Goal: Information Seeking & Learning: Find specific fact

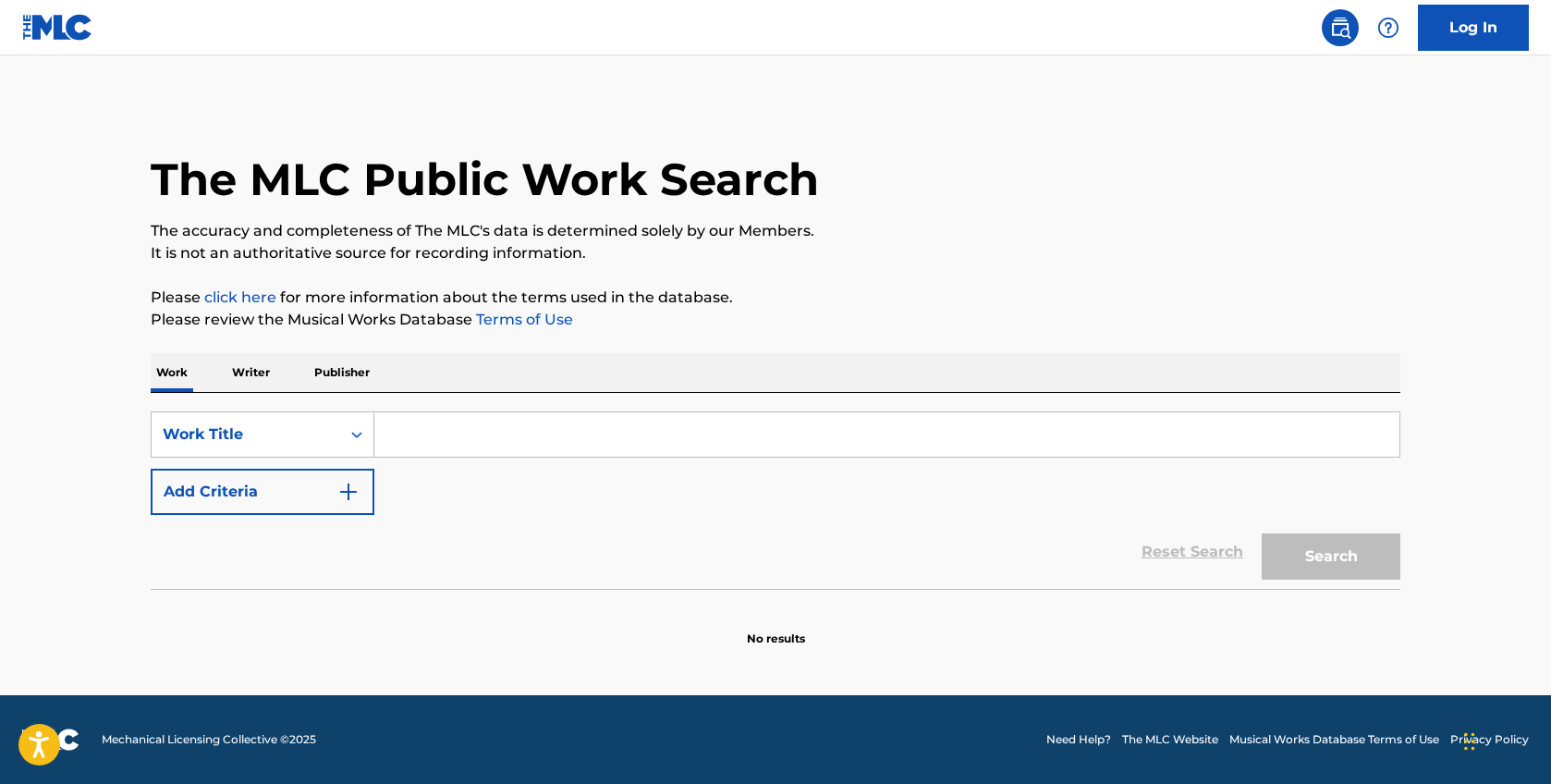
click at [436, 424] on input "Search Form" at bounding box center [887, 434] width 1025 height 44
type input "get get down"
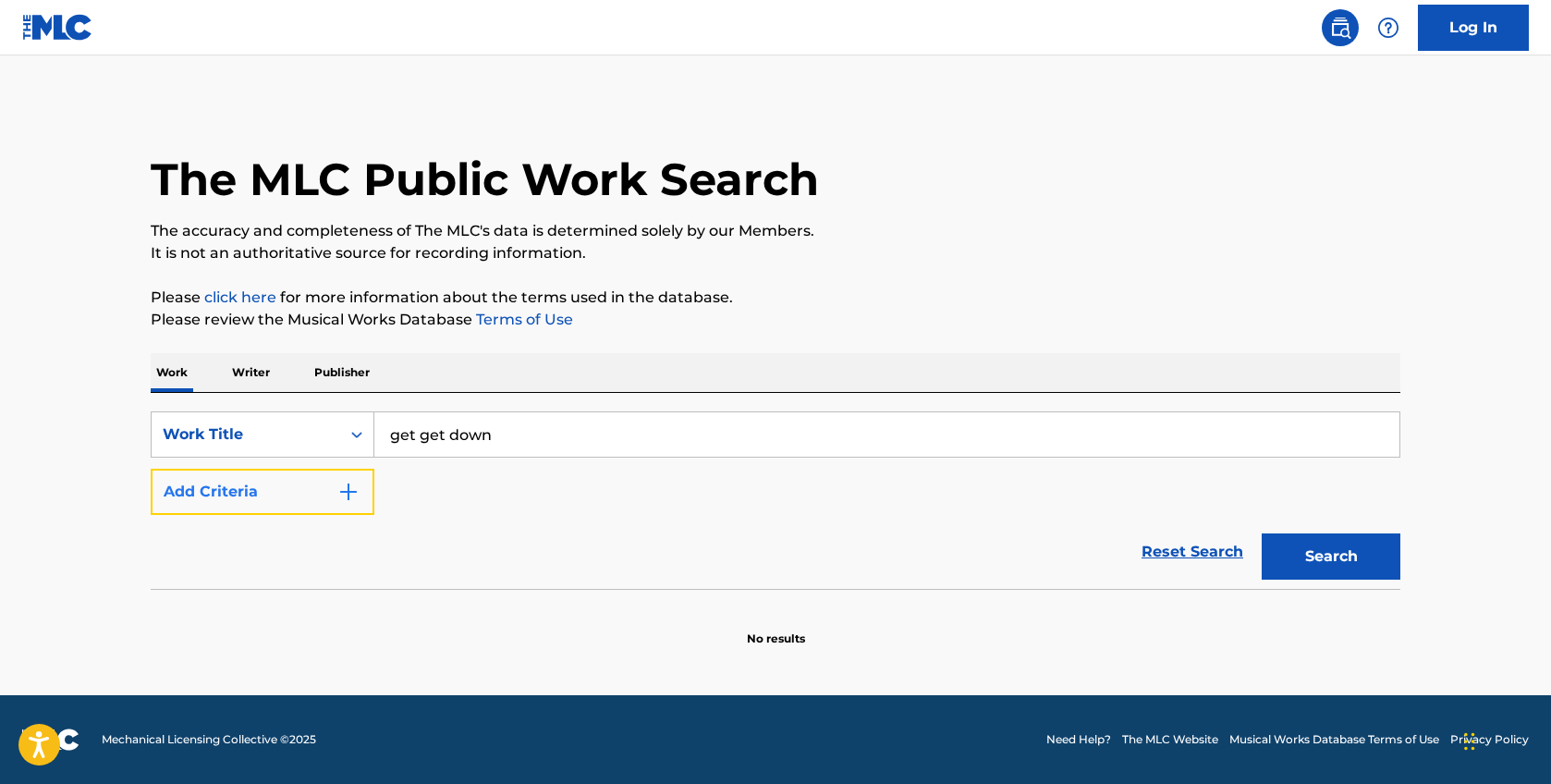
click at [339, 493] on img "Search Form" at bounding box center [348, 491] width 22 height 22
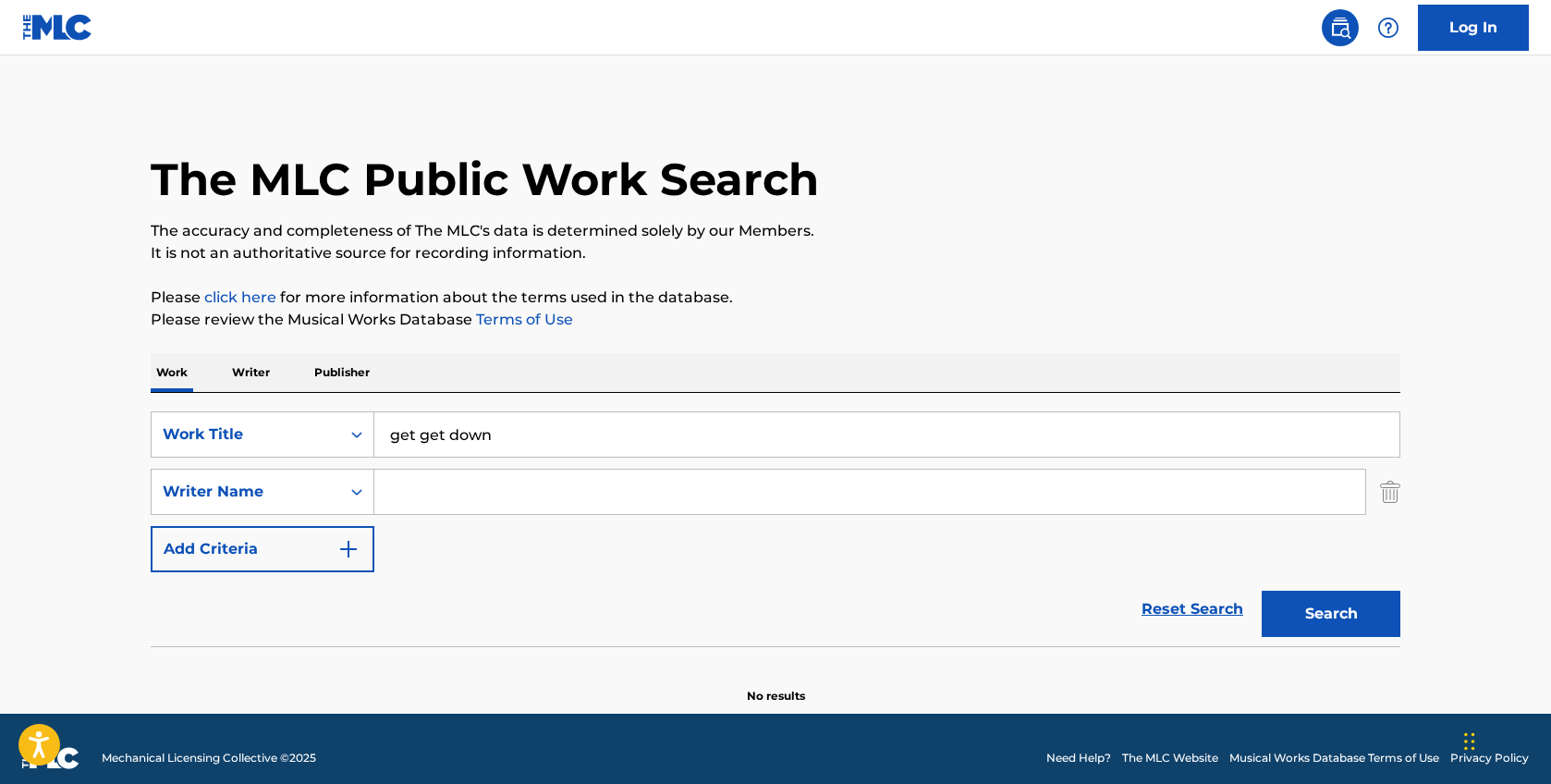
click at [428, 491] on input "Search Form" at bounding box center [870, 492] width 991 height 44
type input "[PERSON_NAME]"
click at [1262, 590] on button "Search" at bounding box center [1331, 614] width 139 height 46
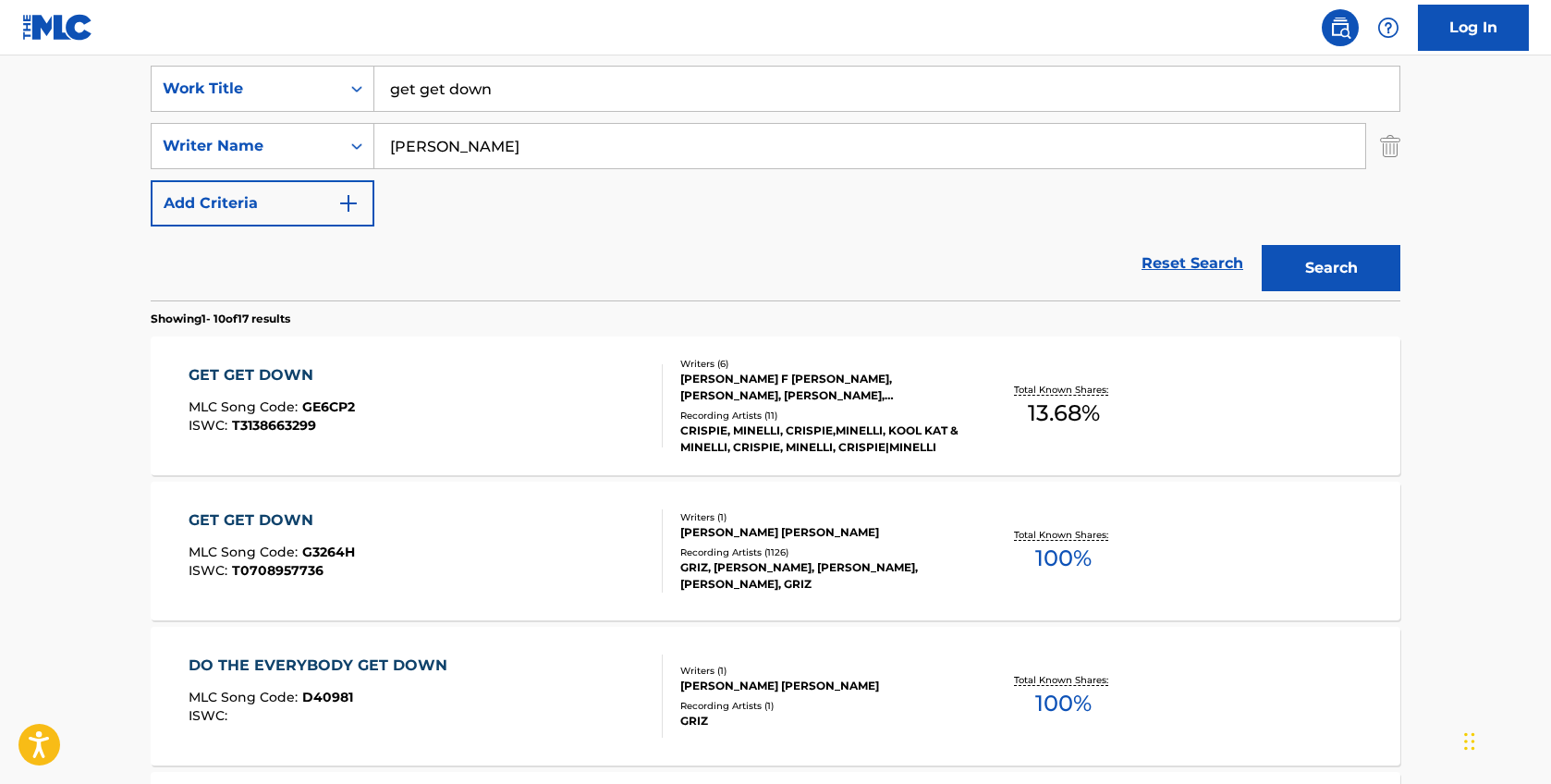
scroll to position [356, 0]
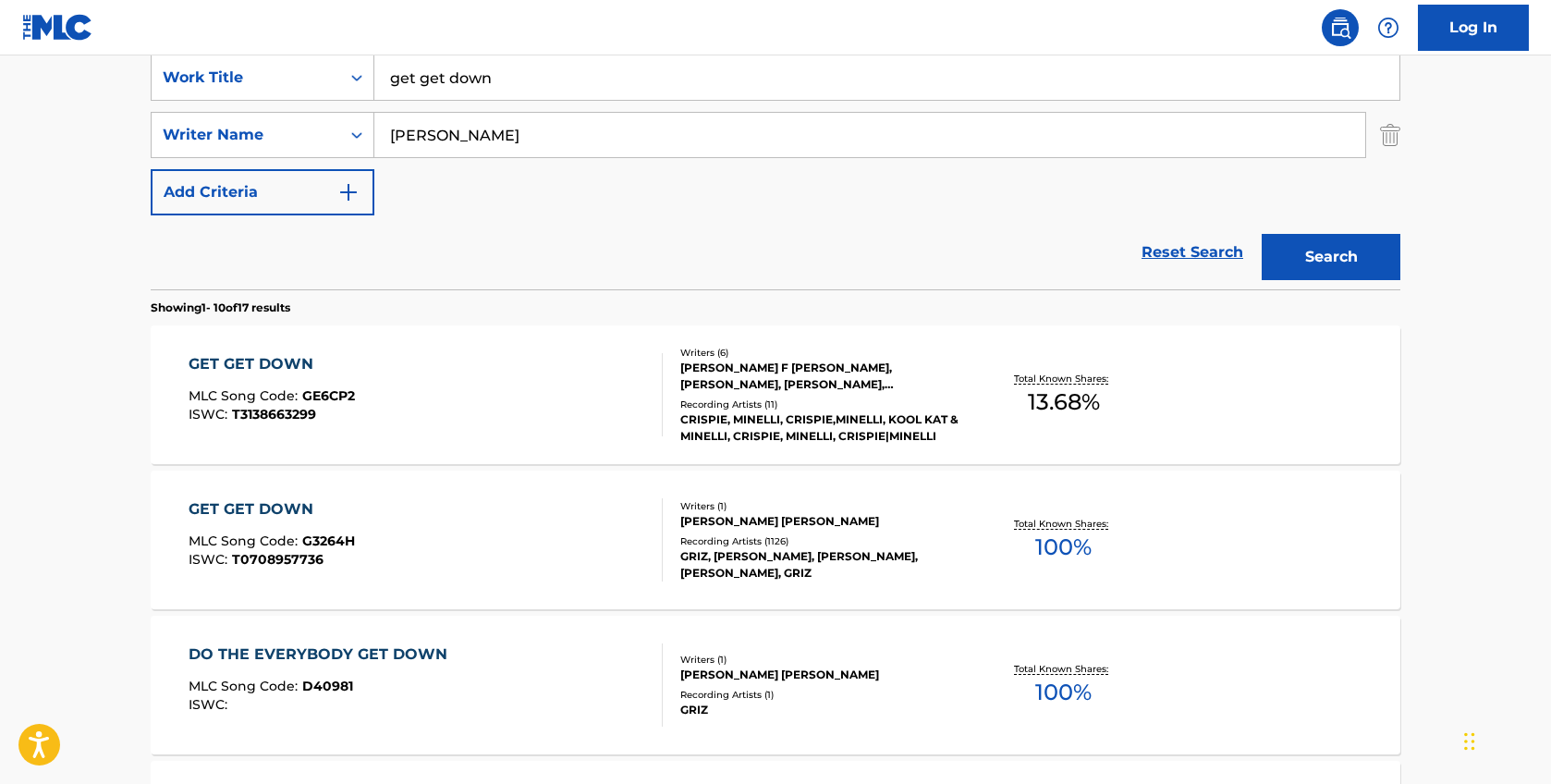
click at [762, 521] on div "[PERSON_NAME] [PERSON_NAME]" at bounding box center [820, 521] width 279 height 16
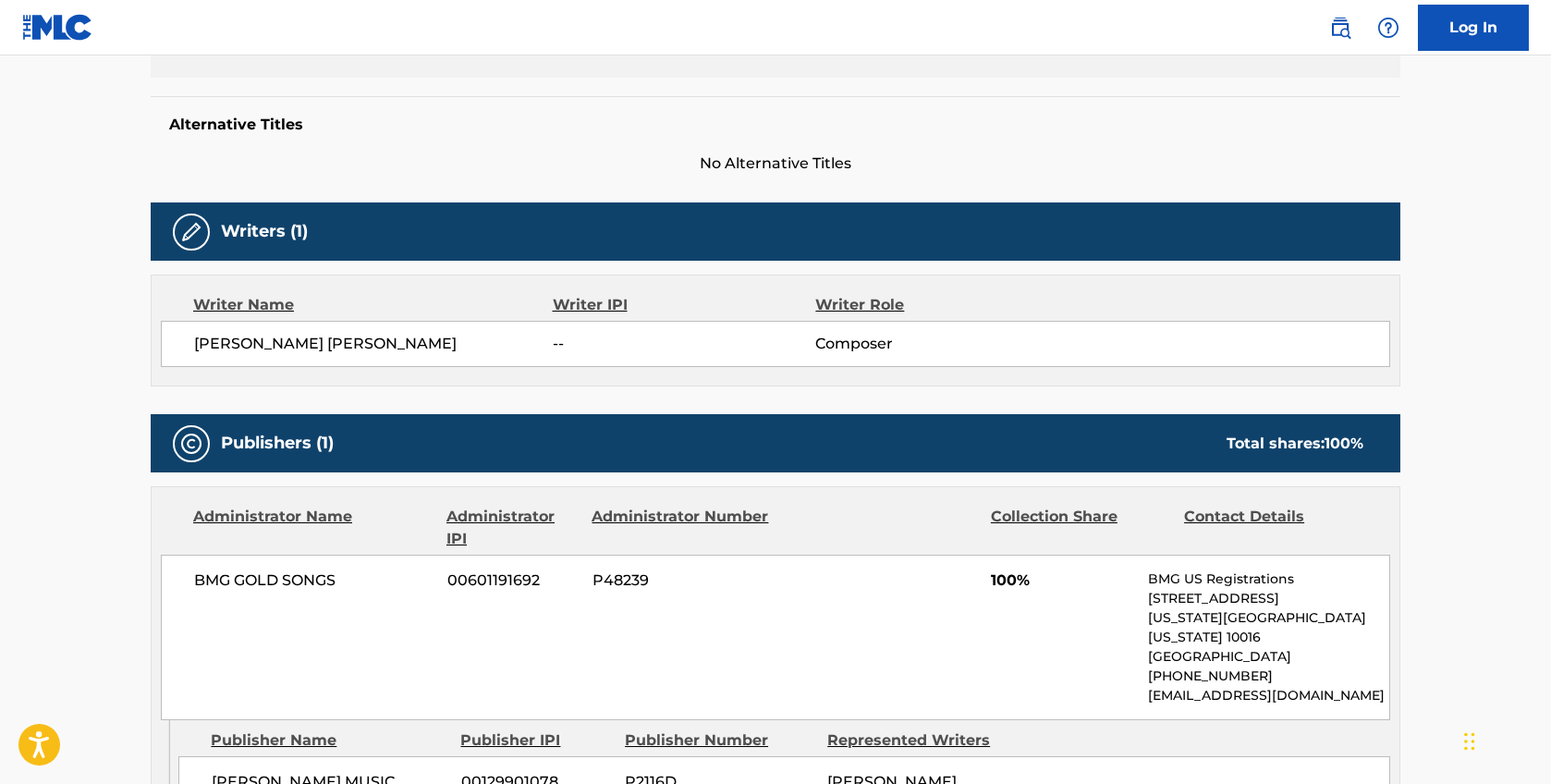
scroll to position [513, 0]
